Goal: Browse casually: Explore the website without a specific task or goal

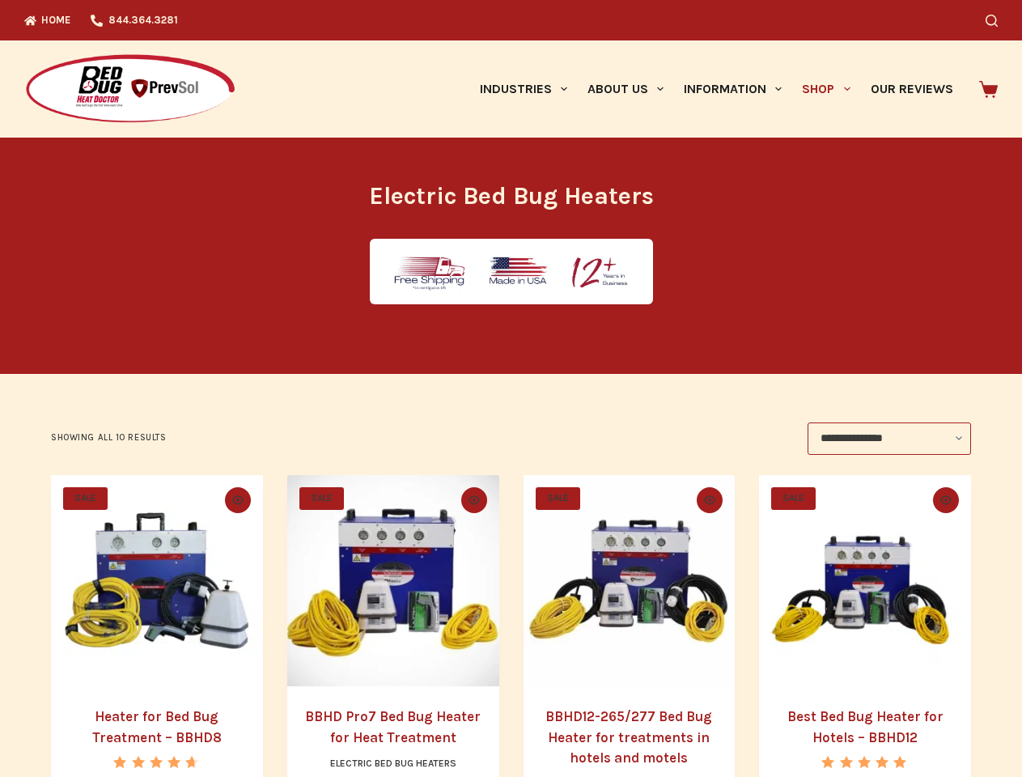
click at [998, 20] on icon "Search" at bounding box center [992, 21] width 12 height 12
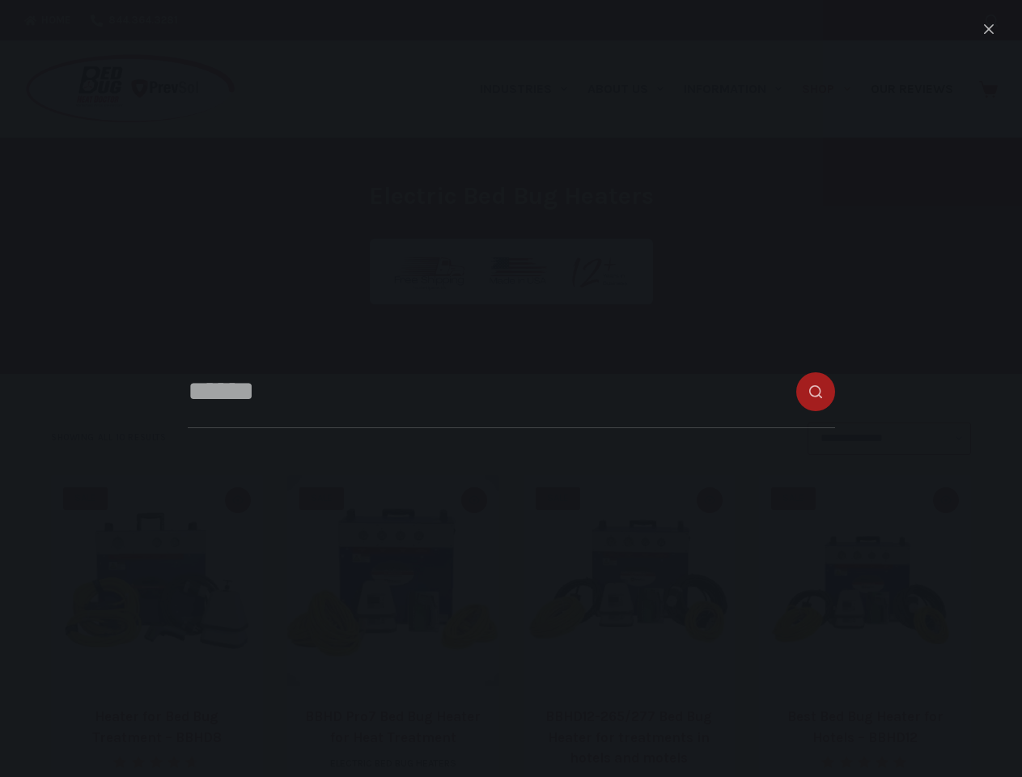
click at [529, 89] on link "Industries" at bounding box center [523, 88] width 108 height 97
click at [632, 89] on link "About Us" at bounding box center [625, 88] width 96 height 97
click at [740, 89] on link "Information" at bounding box center [733, 88] width 118 height 97
click at [833, 89] on link "Shop" at bounding box center [826, 88] width 68 height 97
click at [235, 500] on icon "Quick view toggle" at bounding box center [237, 499] width 11 height 9
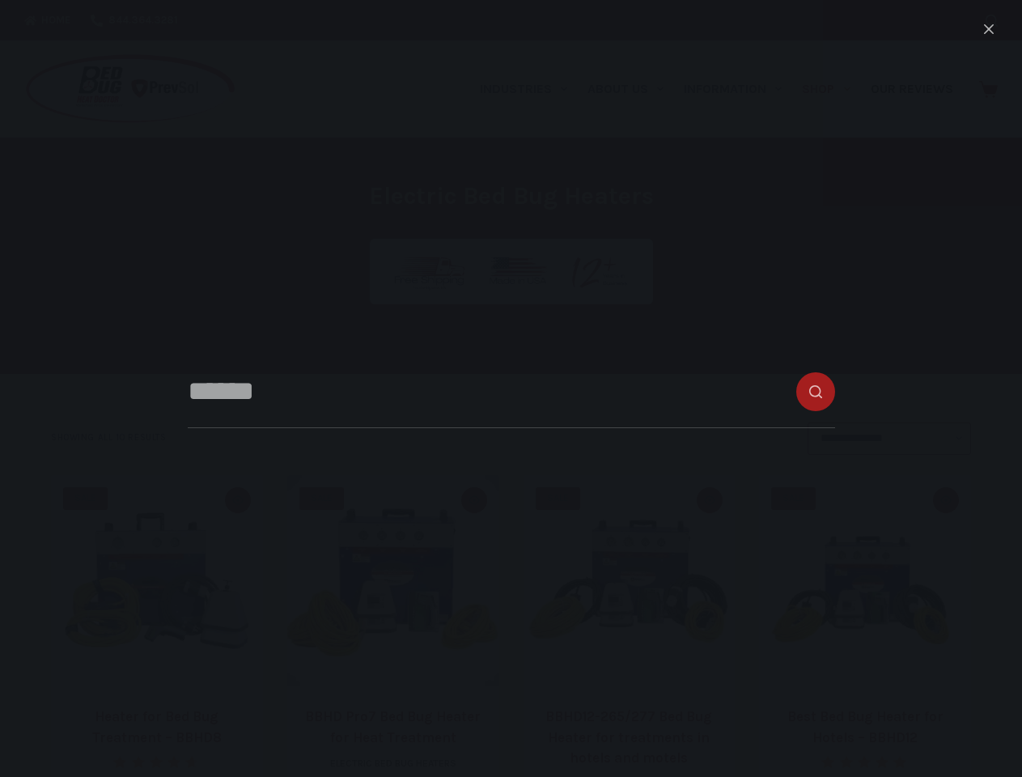
click at [474, 500] on icon "Quick view toggle" at bounding box center [474, 499] width 11 height 9
click at [713, 500] on icon "Quick view toggle" at bounding box center [709, 499] width 11 height 9
